Goal: Task Accomplishment & Management: Complete application form

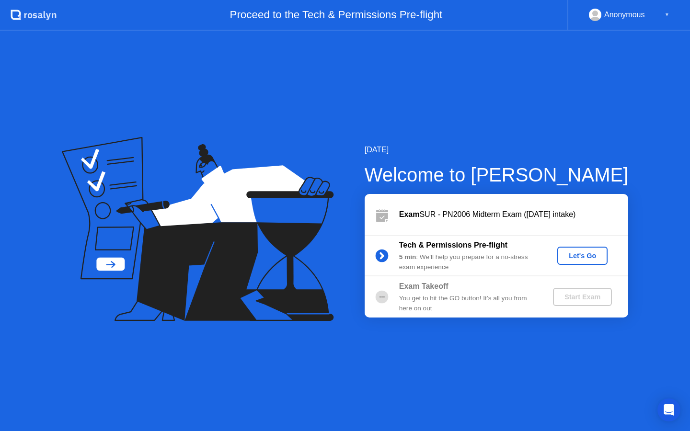
click at [562, 256] on button "Let's Go" at bounding box center [583, 256] width 50 height 18
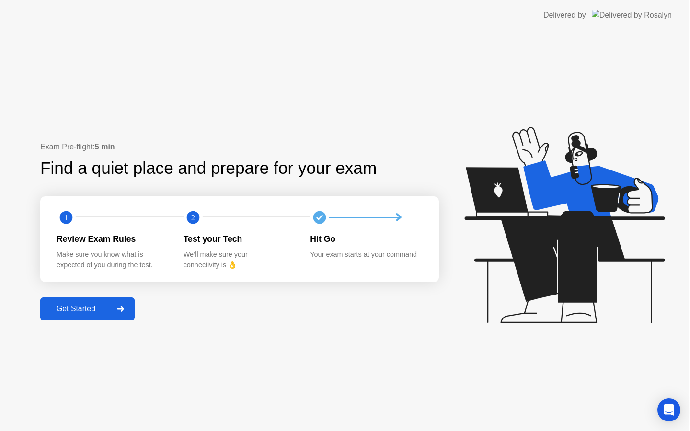
click at [588, 256] on icon at bounding box center [565, 225] width 200 height 196
click at [90, 301] on button "Get Started" at bounding box center [88, 309] width 94 height 23
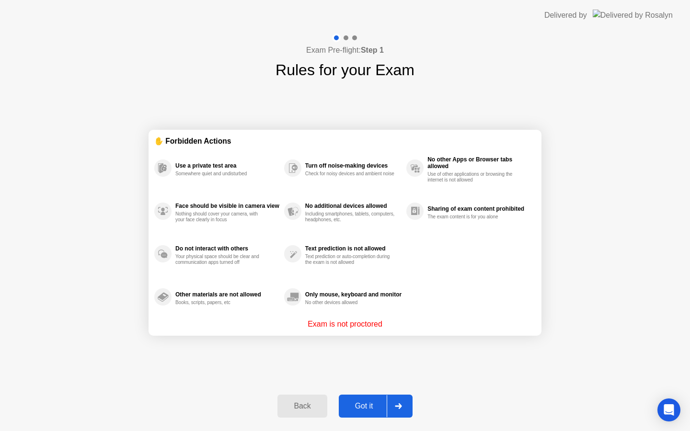
click at [357, 410] on div "Got it" at bounding box center [364, 406] width 45 height 9
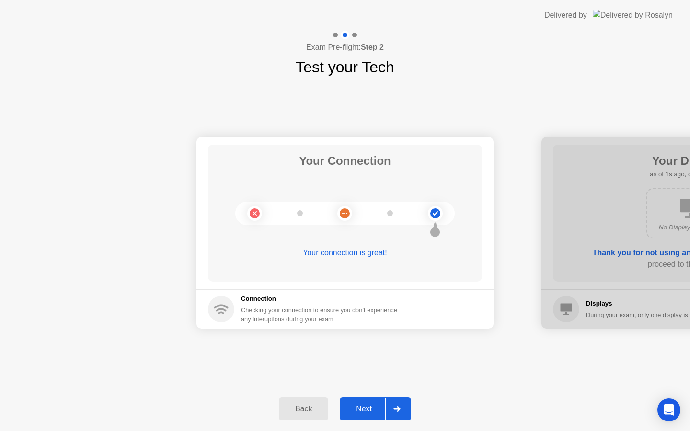
click at [354, 405] on div "Next" at bounding box center [364, 409] width 43 height 9
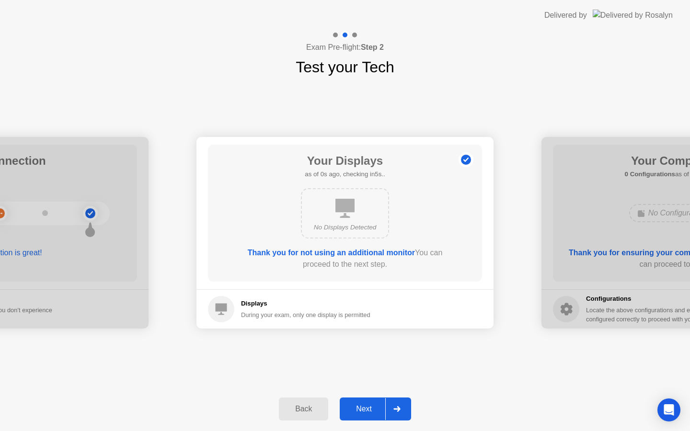
click at [354, 405] on div "Next" at bounding box center [364, 409] width 43 height 9
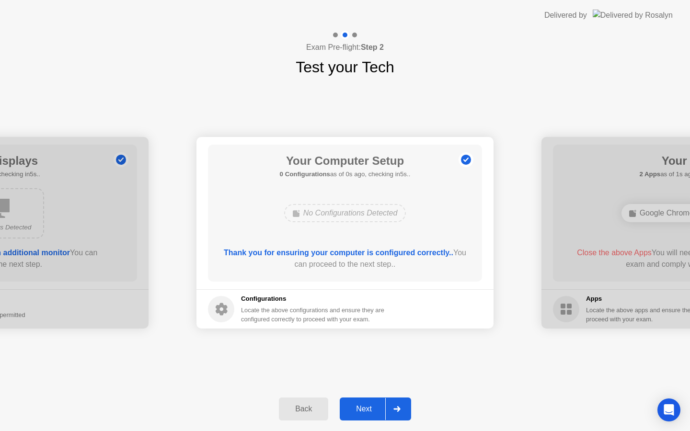
click at [354, 405] on div "Next" at bounding box center [364, 409] width 43 height 9
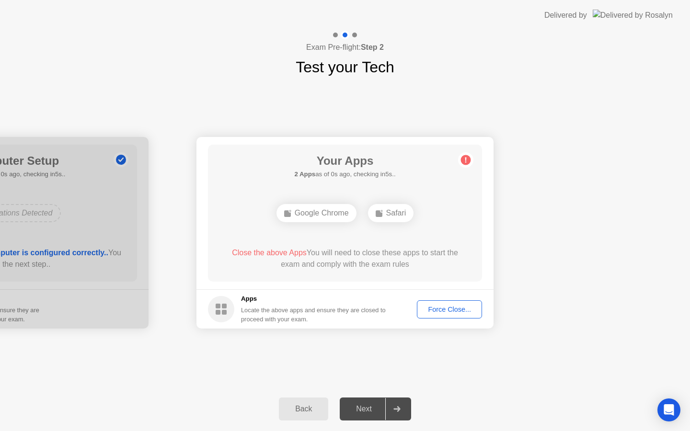
click at [354, 405] on div "Next" at bounding box center [364, 409] width 43 height 9
click at [430, 308] on div "Force Close..." at bounding box center [449, 310] width 58 height 8
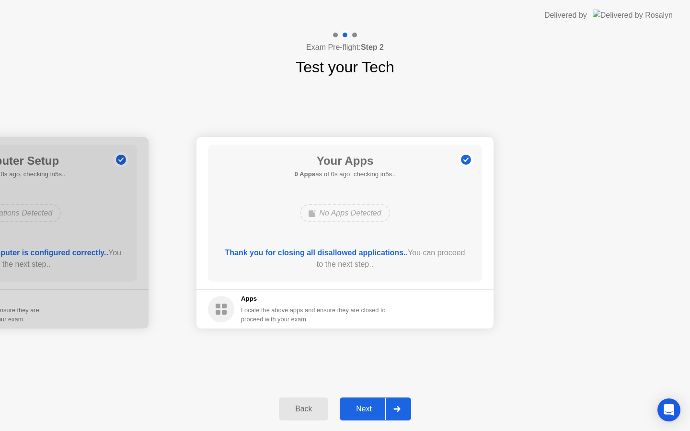
click at [372, 408] on div "Next" at bounding box center [364, 409] width 43 height 9
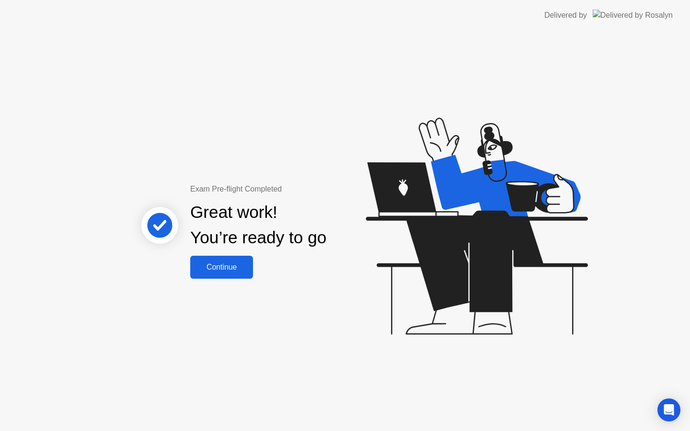
click at [232, 261] on button "Continue" at bounding box center [221, 267] width 63 height 23
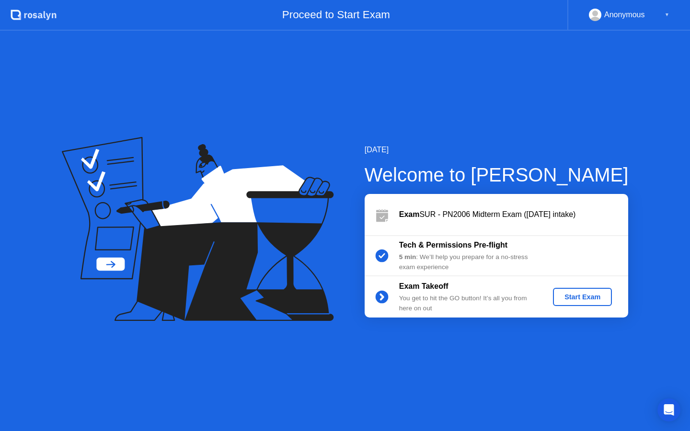
click at [559, 293] on div "Start Exam" at bounding box center [582, 297] width 51 height 8
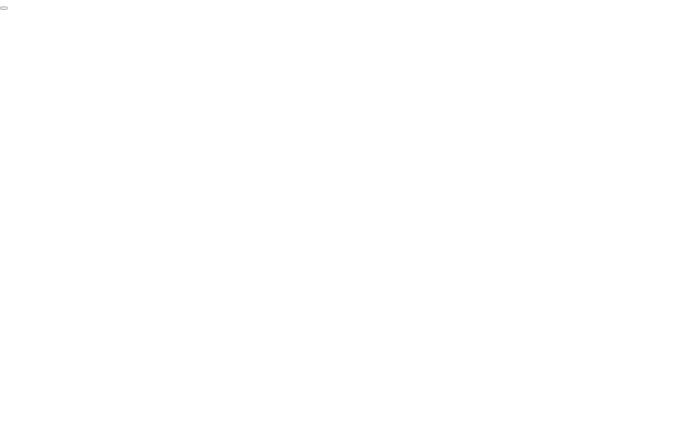
click at [8, 10] on button "End Proctoring Session" at bounding box center [4, 8] width 8 height 3
